Goal: Information Seeking & Learning: Learn about a topic

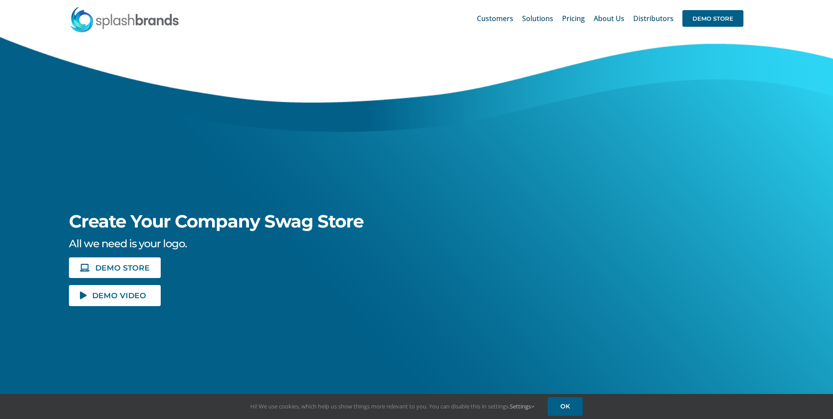
click at [572, 18] on span "Pricing" at bounding box center [573, 18] width 23 height 7
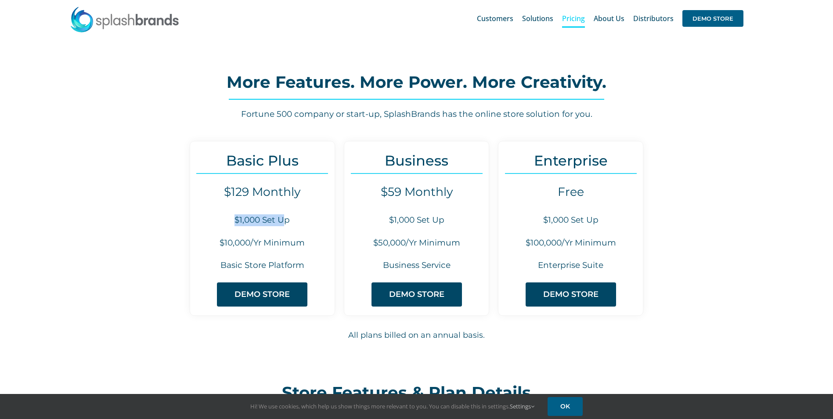
drag, startPoint x: 234, startPoint y: 223, endPoint x: 283, endPoint y: 217, distance: 49.1
click at [283, 217] on h6 "$1,000 Set Up" at bounding box center [262, 220] width 144 height 12
drag, startPoint x: 283, startPoint y: 217, endPoint x: 213, endPoint y: 189, distance: 75.0
click at [213, 189] on h4 "$129 Monthly" at bounding box center [262, 192] width 144 height 14
